Goal: Information Seeking & Learning: Learn about a topic

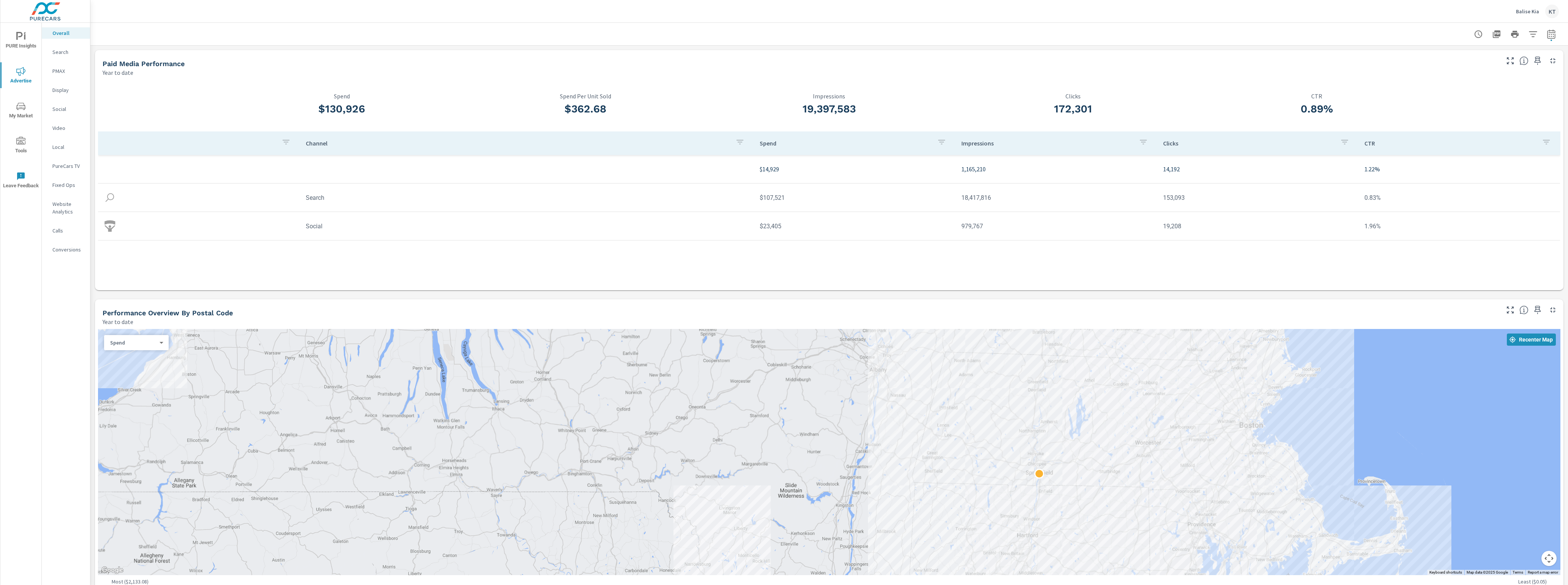
click at [27, 111] on span "My Market" at bounding box center [21, 111] width 36 height 18
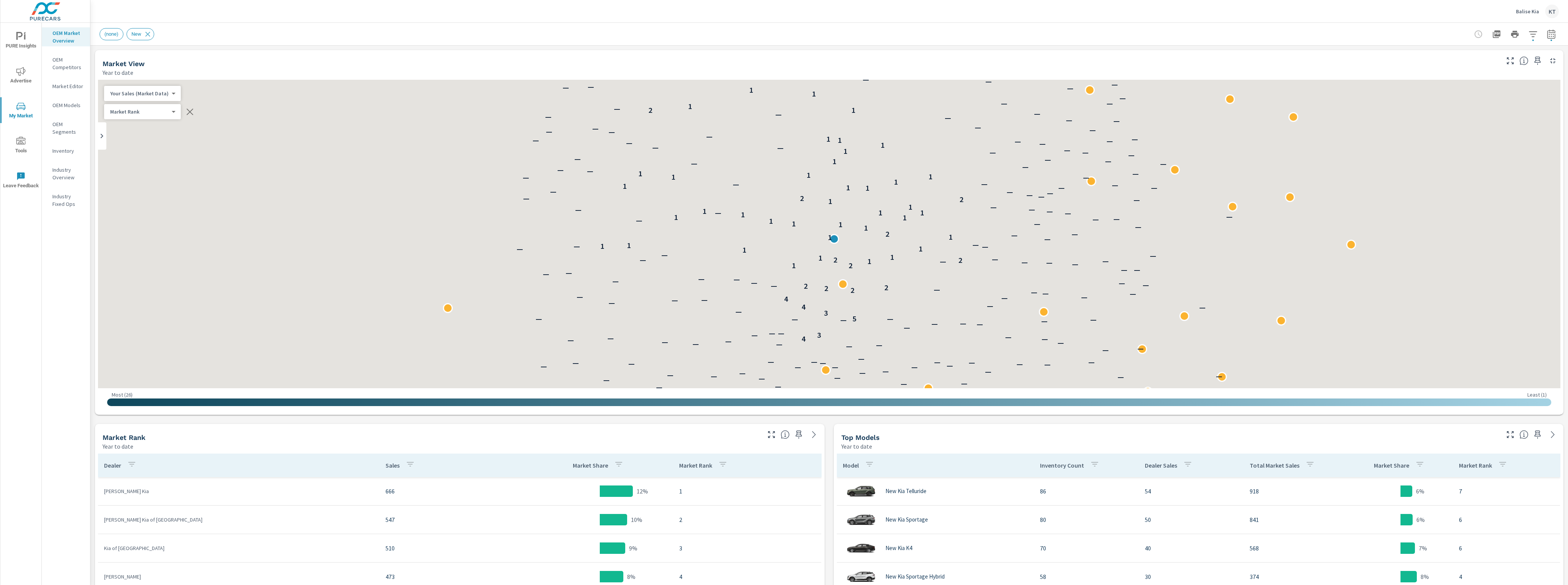
scroll to position [28, 0]
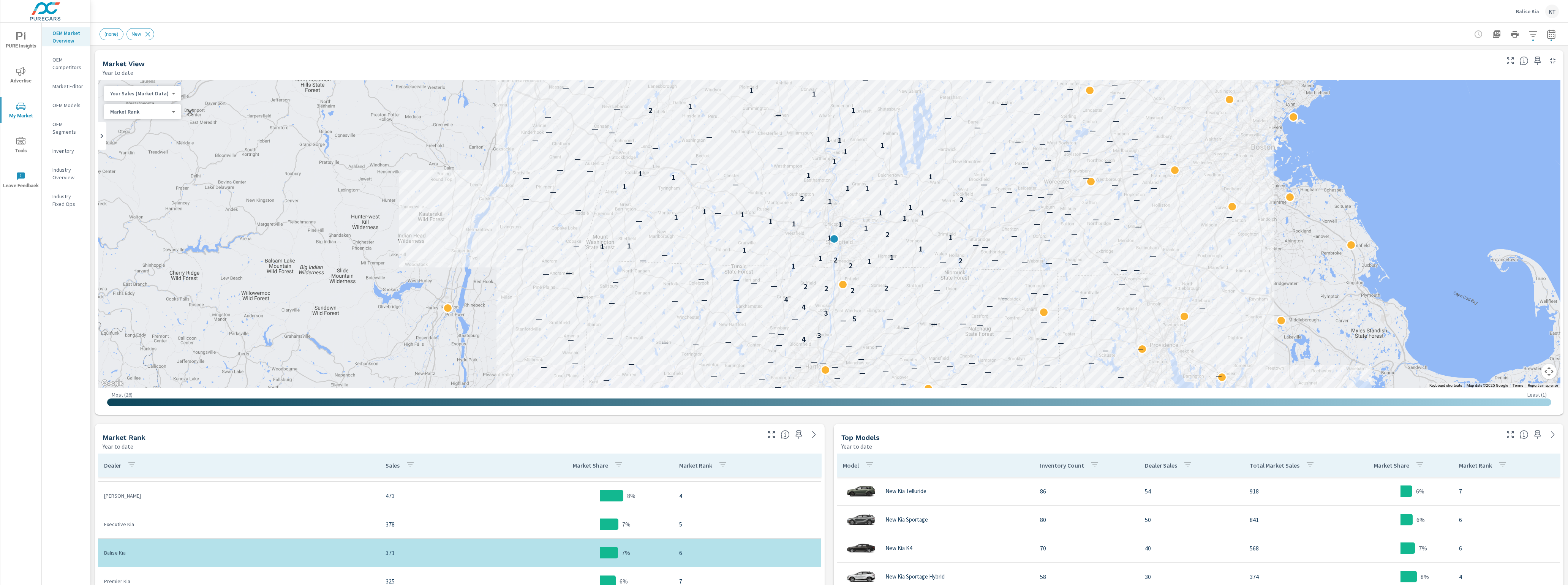
scroll to position [85, 0]
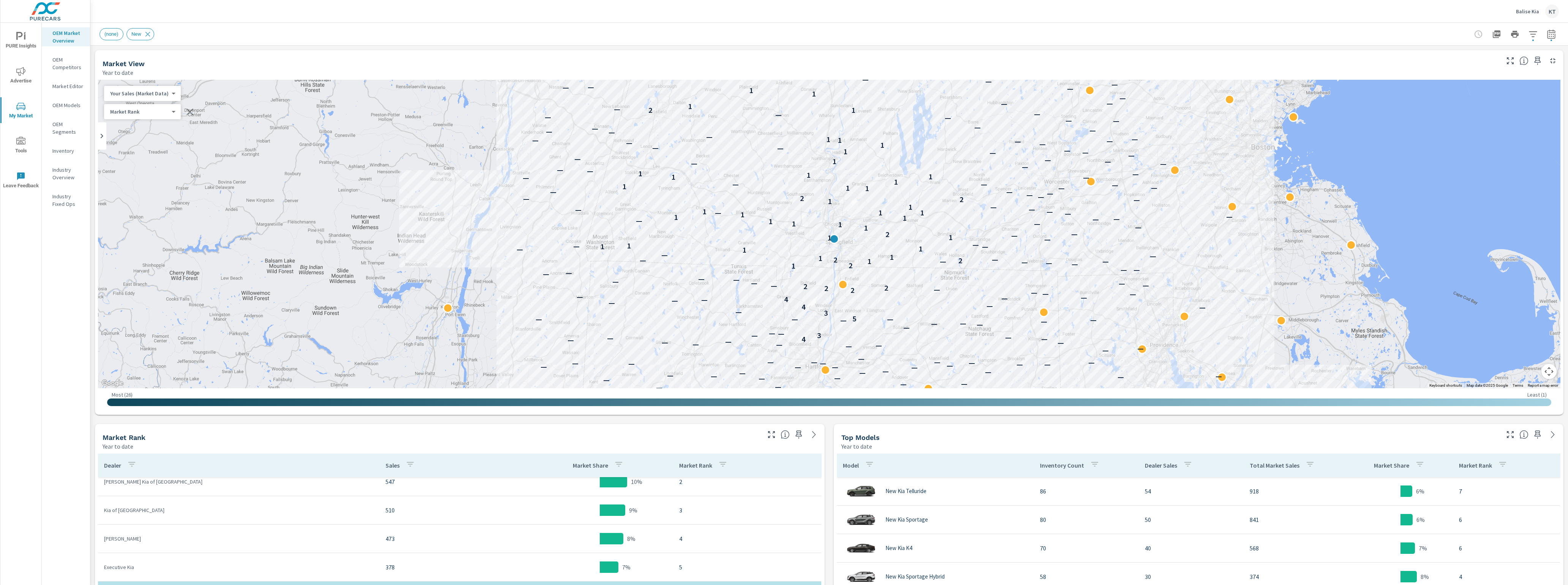
scroll to position [28, 0]
